Goal: Contribute content

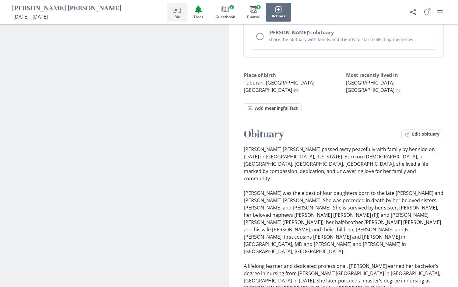
scroll to position [335, 0]
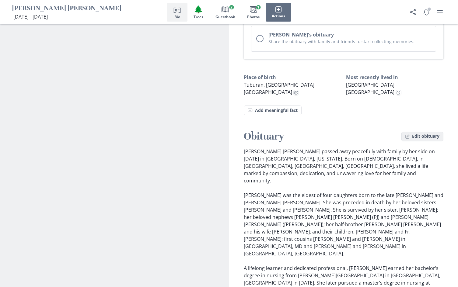
click at [412, 132] on button "Edit obituary" at bounding box center [423, 137] width 42 height 10
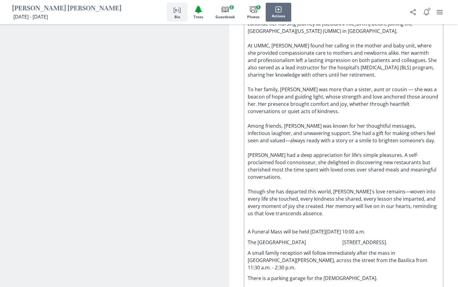
scroll to position [700, 0]
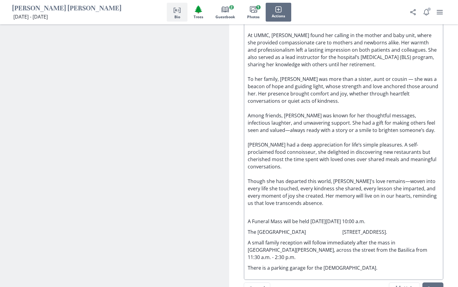
click at [394, 239] on p "A small family reception will follow immediately after the mass in [GEOGRAPHIC_…" at bounding box center [344, 250] width 192 height 22
click at [356, 239] on p "A small family reception will follow immediately after the mass in [GEOGRAPHIC_…" at bounding box center [344, 250] width 192 height 22
click at [431, 283] on button "Save" at bounding box center [433, 289] width 21 height 12
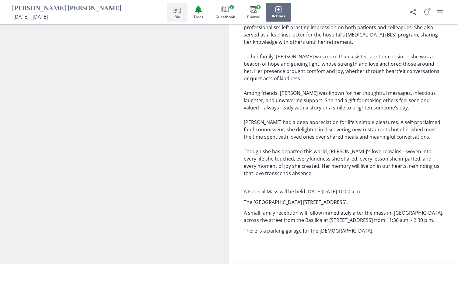
click at [256, 209] on p "A small family reception will follow immediately after the mass in [GEOGRAPHIC_…" at bounding box center [344, 216] width 200 height 15
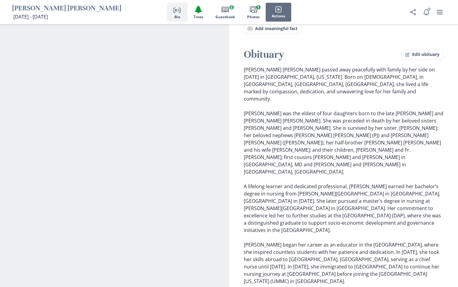
scroll to position [426, 0]
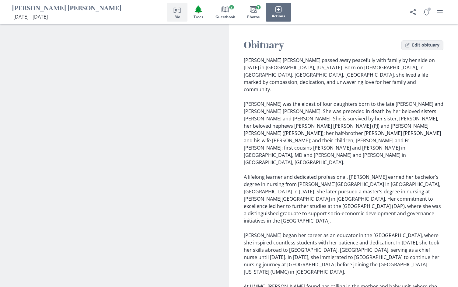
click at [413, 40] on button "Edit obituary" at bounding box center [423, 45] width 42 height 10
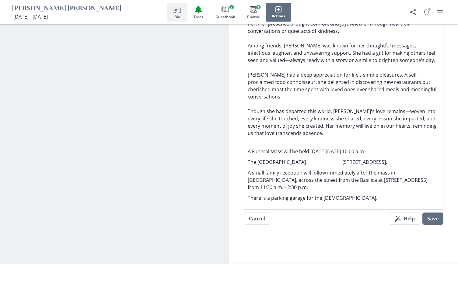
scroll to position [792, 0]
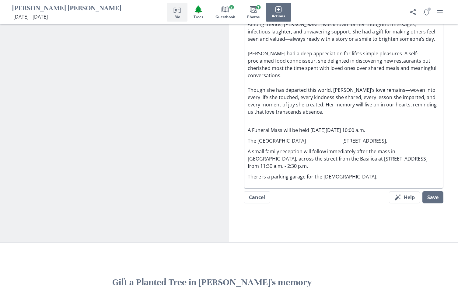
click at [286, 148] on p "A small family reception will follow immediately after the mass in [GEOGRAPHIC_…" at bounding box center [344, 159] width 192 height 22
click at [395, 148] on p "A small family reception will follow immediately after the mass in [GEOGRAPHIC_…" at bounding box center [344, 159] width 192 height 22
click at [389, 148] on p "A small family reception will follow immediately after the mass in [GEOGRAPHIC_…" at bounding box center [344, 159] width 192 height 22
click at [267, 148] on p "A small family reception will follow immediately after the mass at [STREET_ADDR…" at bounding box center [344, 159] width 192 height 22
click at [332, 148] on p "A small family reception will follow immediately after the mass at [STREET_ADDR…" at bounding box center [344, 159] width 192 height 22
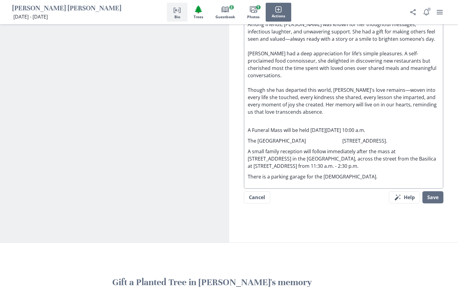
click at [284, 148] on p "A small family reception will follow immediately after the mass at [STREET_ADDR…" at bounding box center [344, 159] width 192 height 22
click at [289, 148] on p "A small family reception will follow immediately after the mass at [STREET_ADDR…" at bounding box center [344, 159] width 192 height 22
click at [332, 148] on p "A small family reception will follow immediately after the mass at [STREET_ADDR…" at bounding box center [344, 159] width 192 height 22
click at [430, 192] on button "Save" at bounding box center [433, 198] width 21 height 12
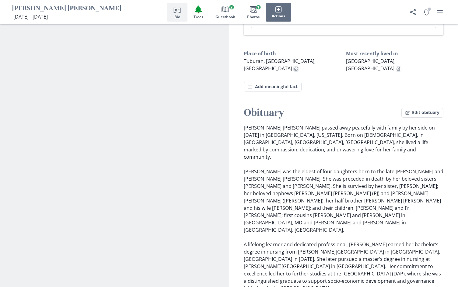
scroll to position [335, 0]
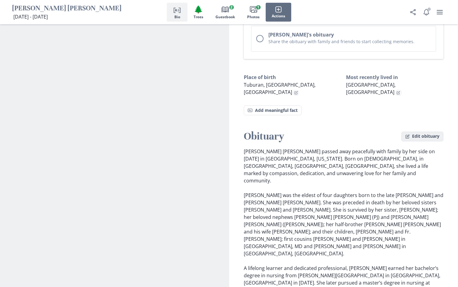
click at [414, 132] on button "Edit obituary" at bounding box center [423, 137] width 42 height 10
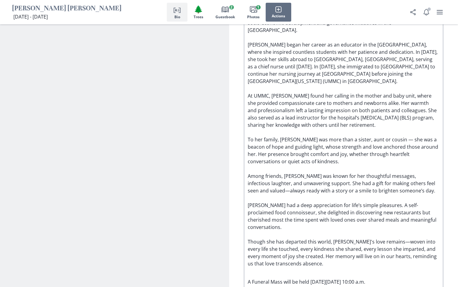
scroll to position [700, 0]
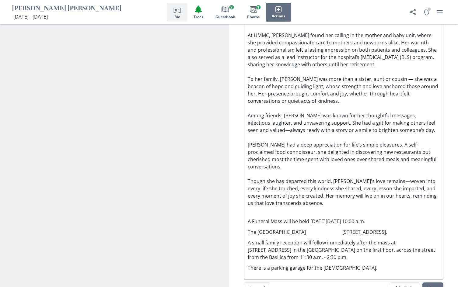
click at [265, 239] on p "A small family reception will follow immediately after the mass at [STREET_ADDR…" at bounding box center [344, 250] width 192 height 22
click at [328, 239] on p "A small family reception will follow immediately after the mass at [STREET_ADDR…" at bounding box center [344, 250] width 192 height 22
click at [356, 229] on p "The [GEOGRAPHIC_DATA] [STREET_ADDRESS]." at bounding box center [344, 232] width 192 height 7
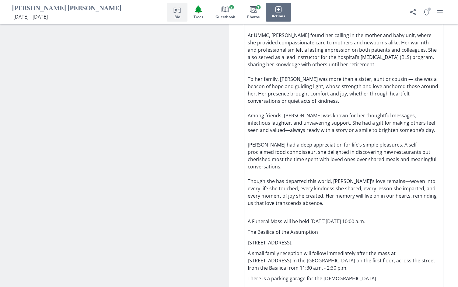
click at [342, 275] on p "There is a parking garage for the [DEMOGRAPHIC_DATA]." at bounding box center [344, 278] width 192 height 7
click at [265, 250] on p "A small family reception will follow immediately after the mass at [STREET_ADDR…" at bounding box center [344, 261] width 192 height 22
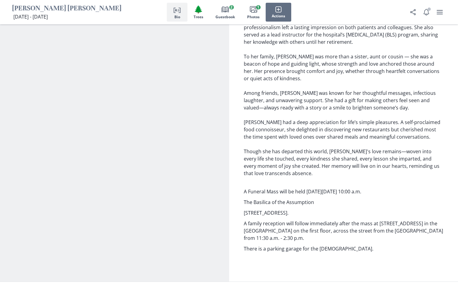
click at [244, 209] on p "[STREET_ADDRESS]." at bounding box center [344, 212] width 200 height 7
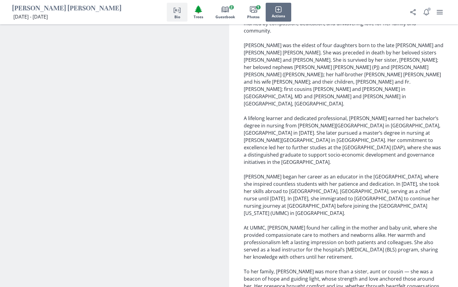
scroll to position [487, 0]
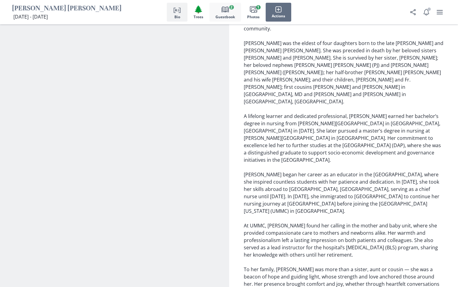
click at [227, 10] on icon "Book" at bounding box center [225, 9] width 7 height 7
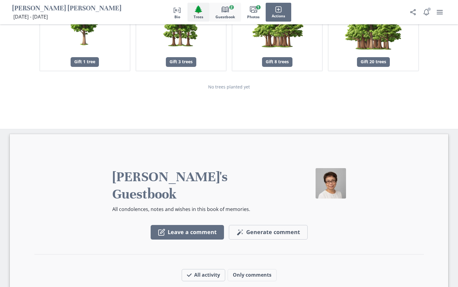
scroll to position [1169, 0]
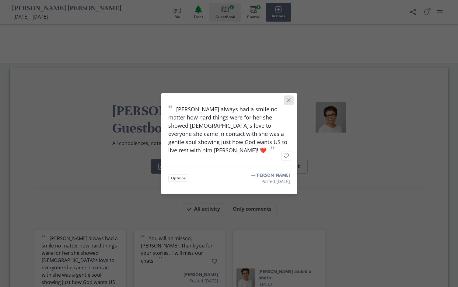
click at [290, 102] on icon "Close" at bounding box center [289, 100] width 4 height 4
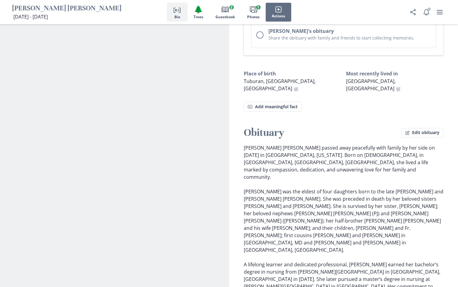
scroll to position [317, 0]
